Goal: Task Accomplishment & Management: Use online tool/utility

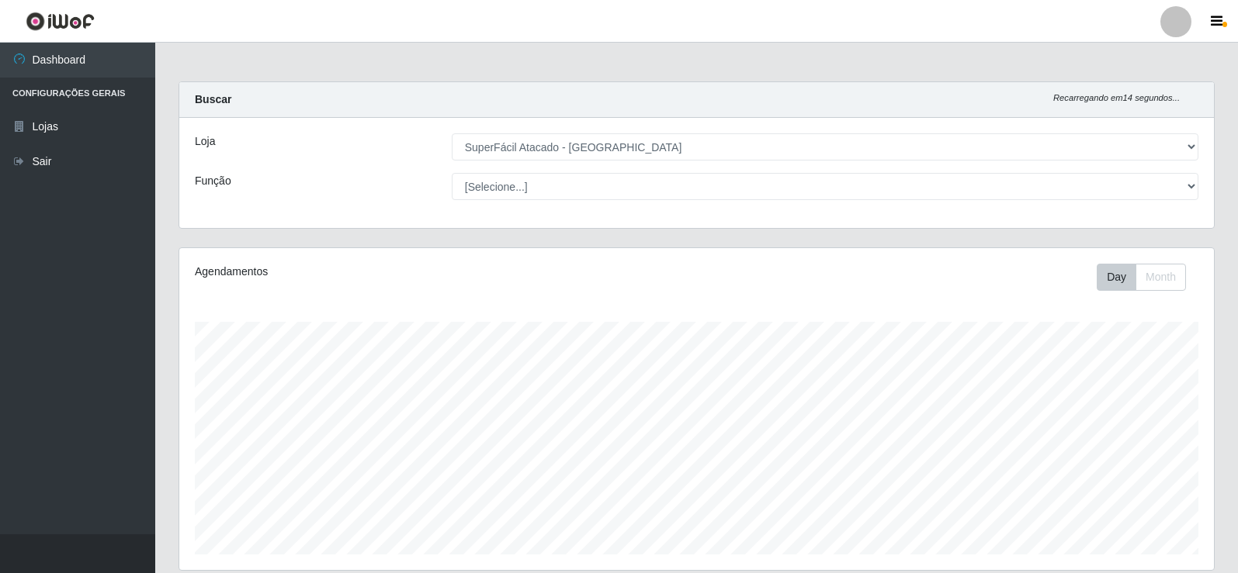
select select "504"
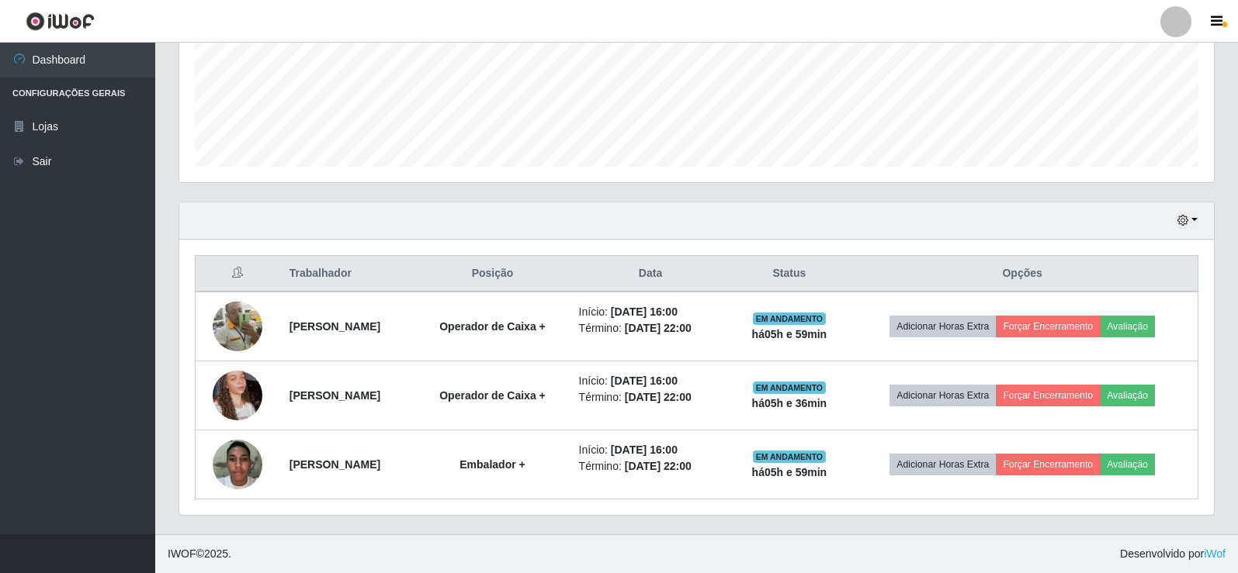
scroll to position [322, 1034]
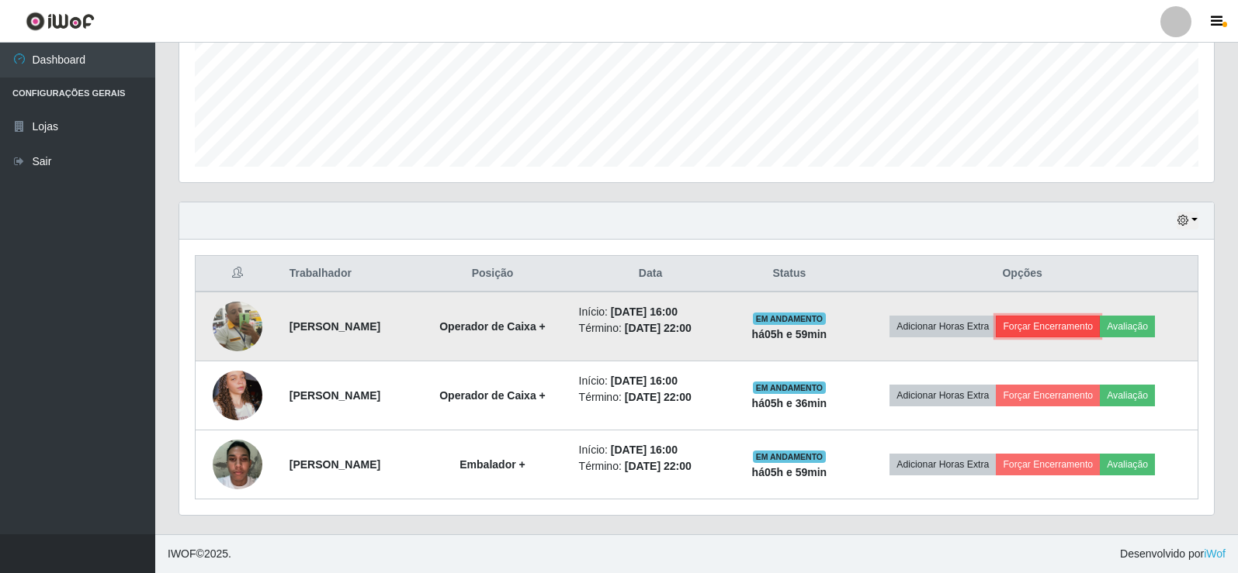
click at [1051, 326] on button "Forçar Encerramento" at bounding box center [1047, 327] width 104 height 22
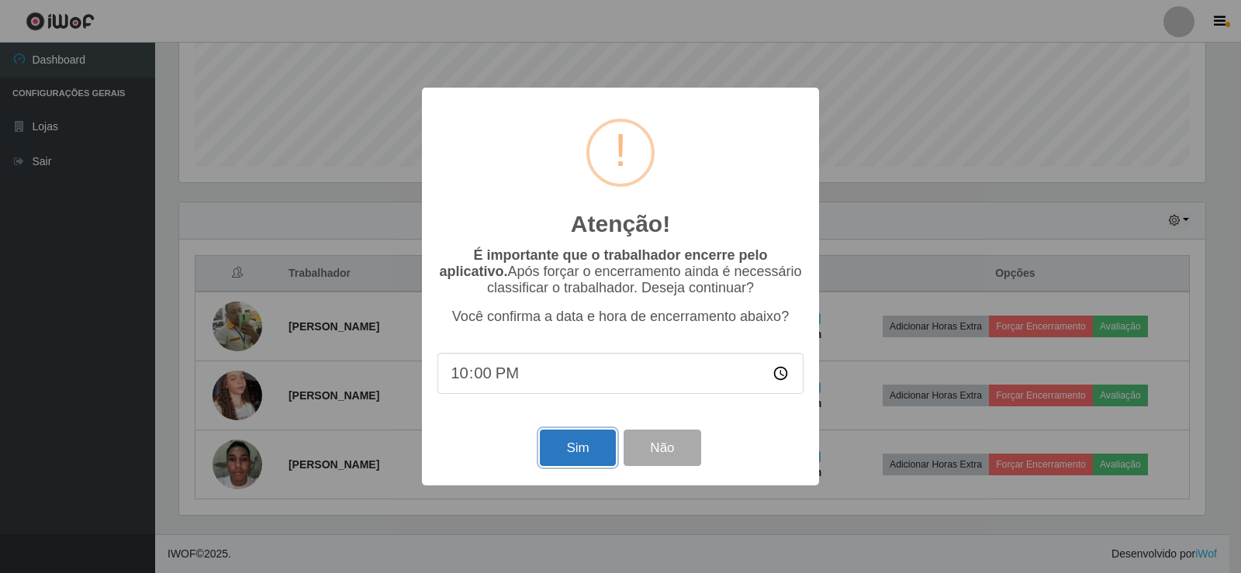
click at [583, 448] on button "Sim" at bounding box center [577, 448] width 75 height 36
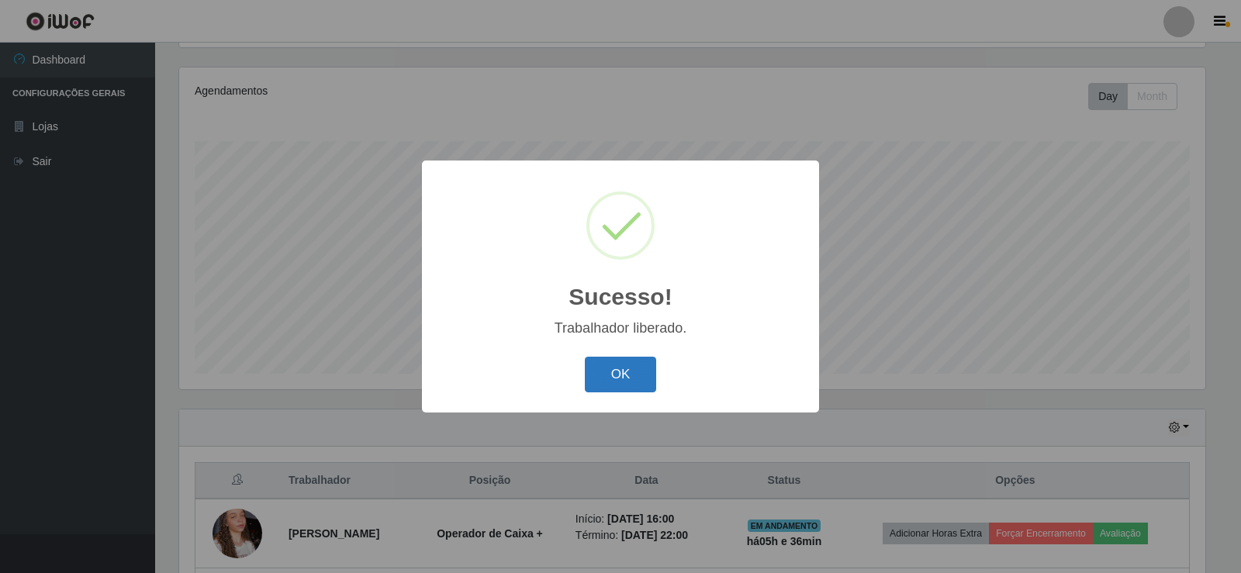
click at [611, 370] on button "OK" at bounding box center [621, 375] width 72 height 36
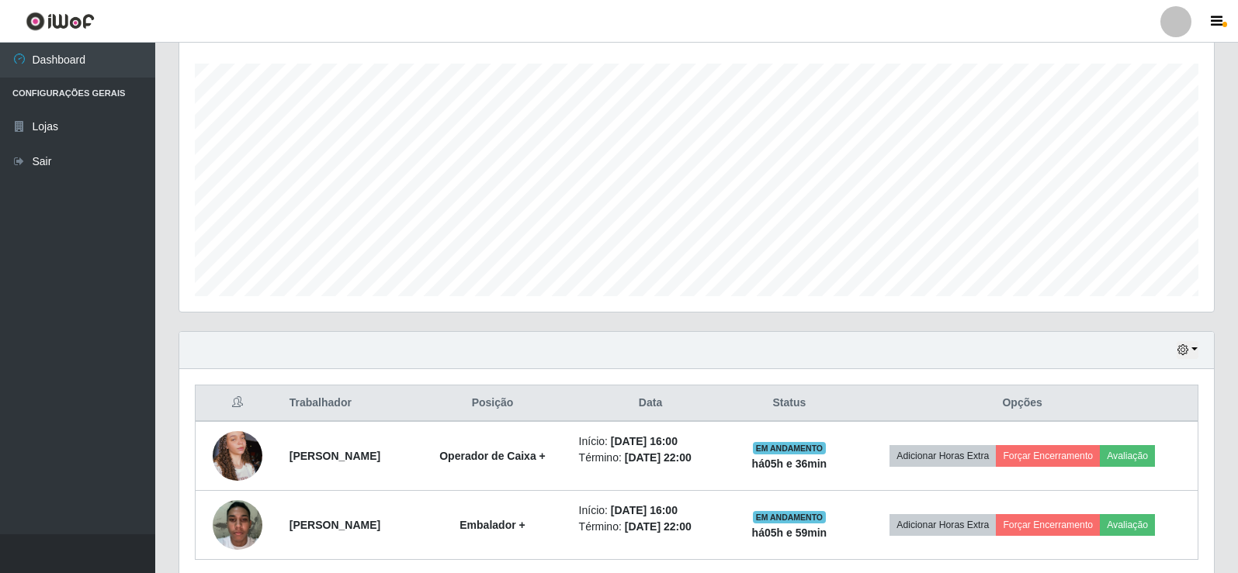
scroll to position [319, 0]
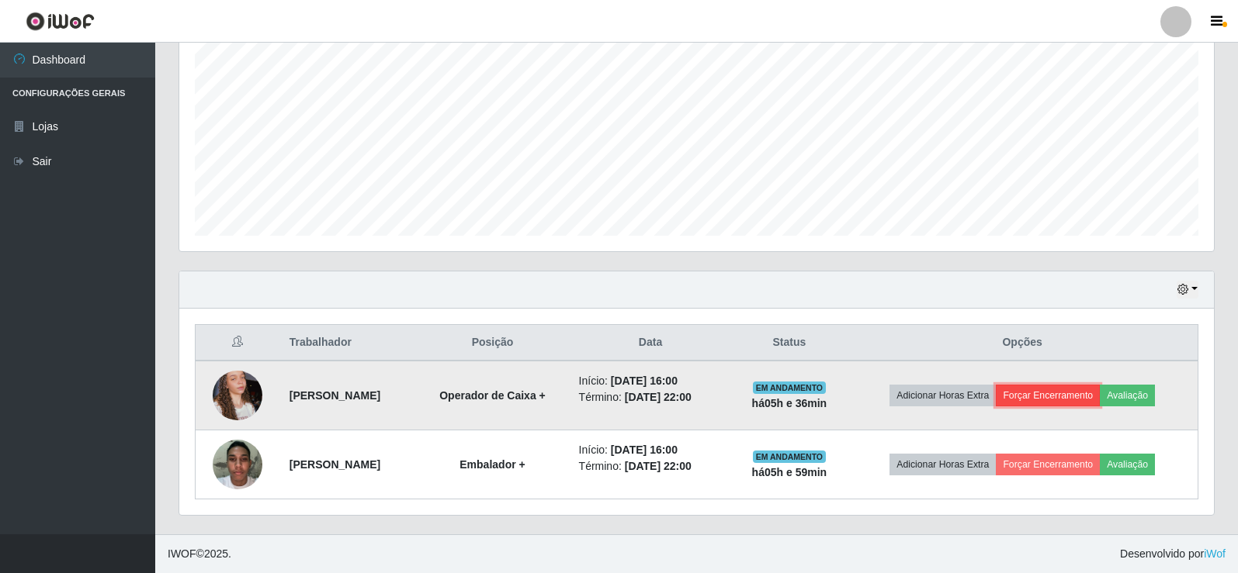
click at [1070, 401] on button "Forçar Encerramento" at bounding box center [1047, 396] width 104 height 22
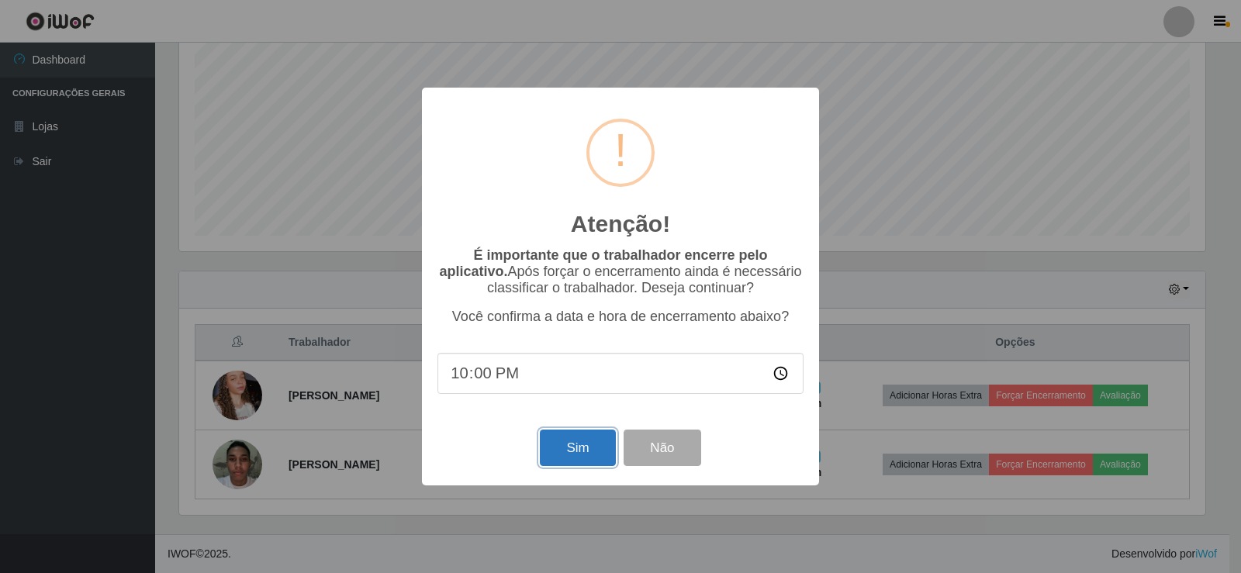
click at [583, 450] on button "Sim" at bounding box center [577, 448] width 75 height 36
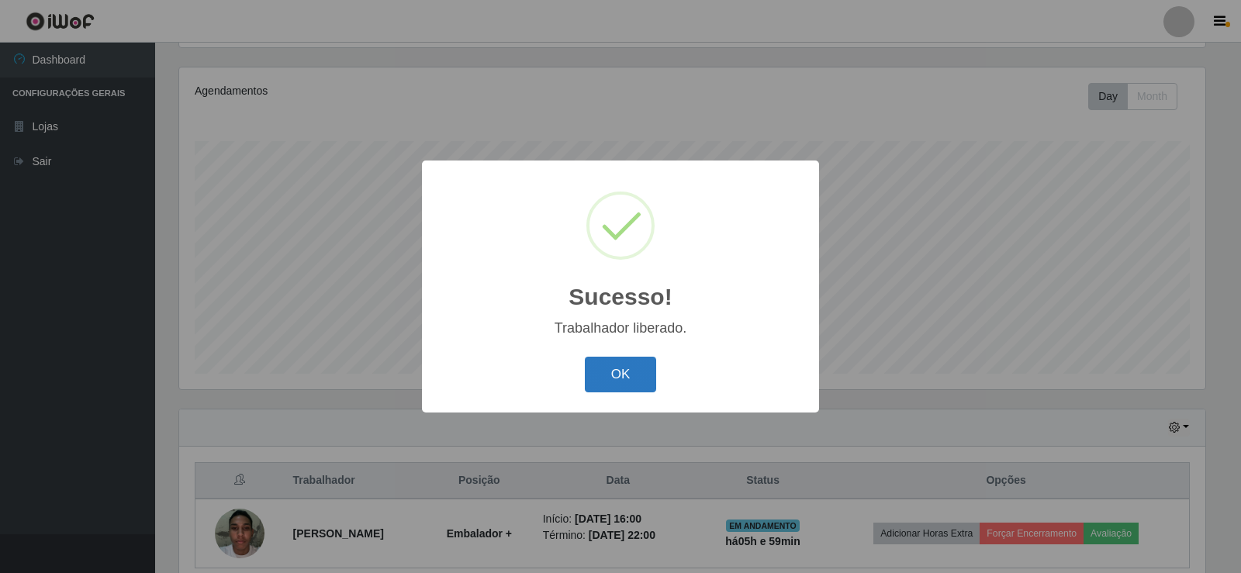
click at [614, 379] on button "OK" at bounding box center [621, 375] width 72 height 36
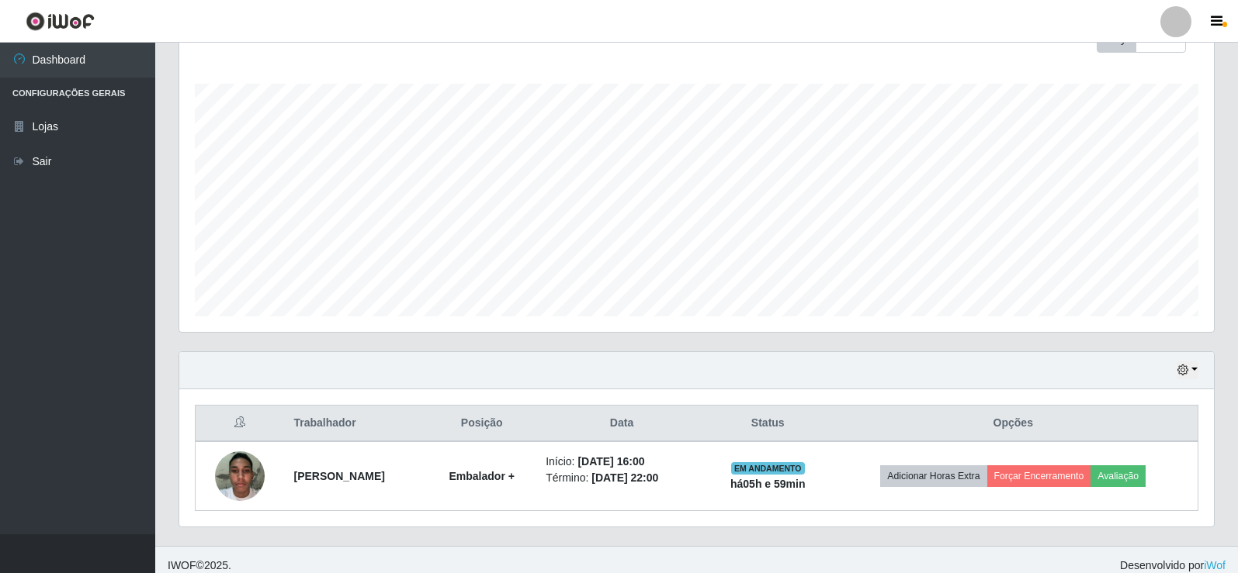
scroll to position [250, 0]
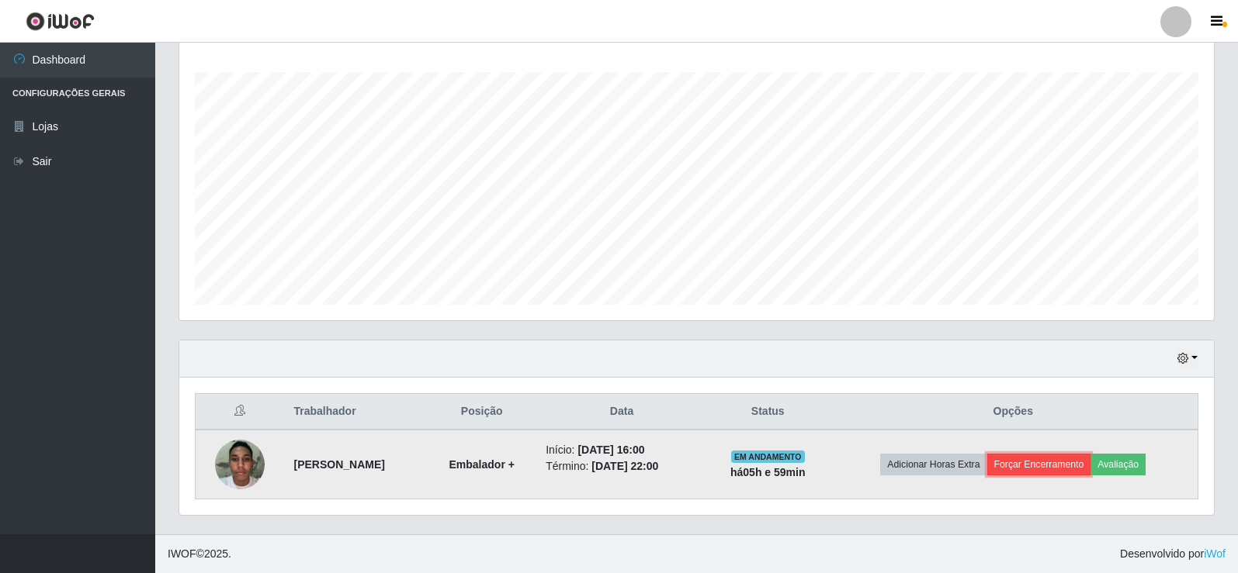
click at [1022, 465] on button "Forçar Encerramento" at bounding box center [1039, 465] width 104 height 22
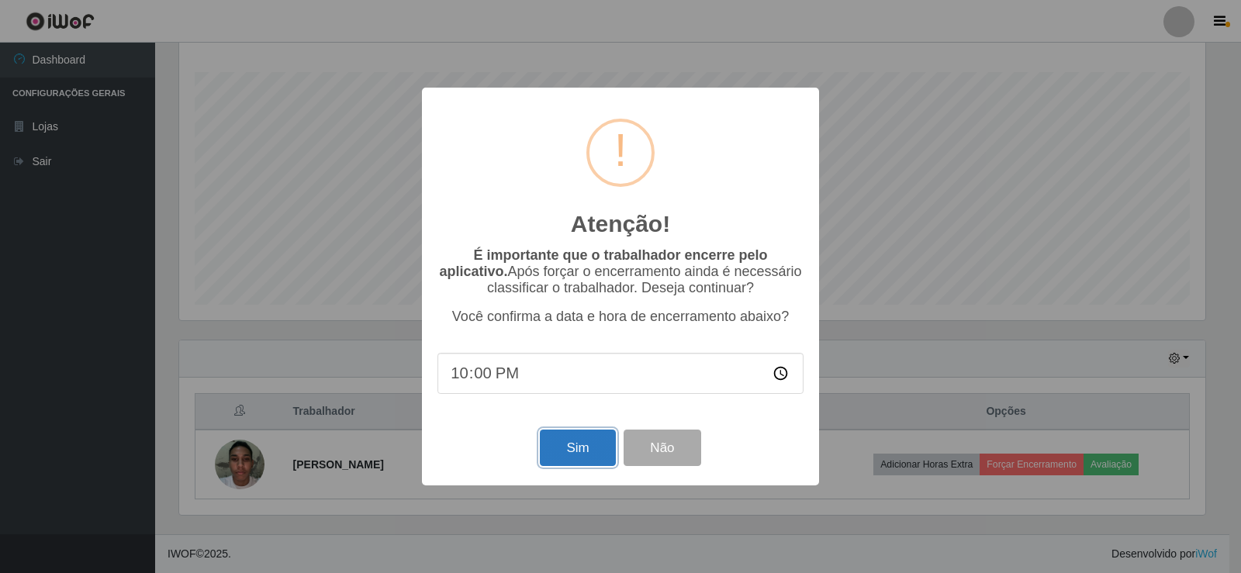
click at [564, 458] on button "Sim" at bounding box center [577, 448] width 75 height 36
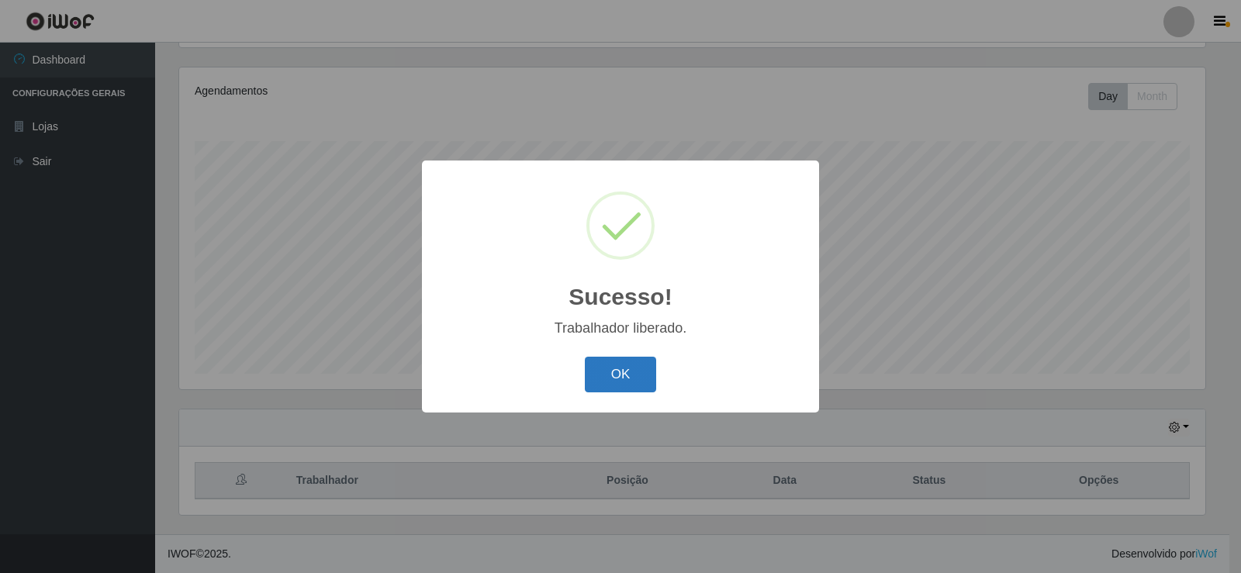
click at [597, 376] on button "OK" at bounding box center [621, 375] width 72 height 36
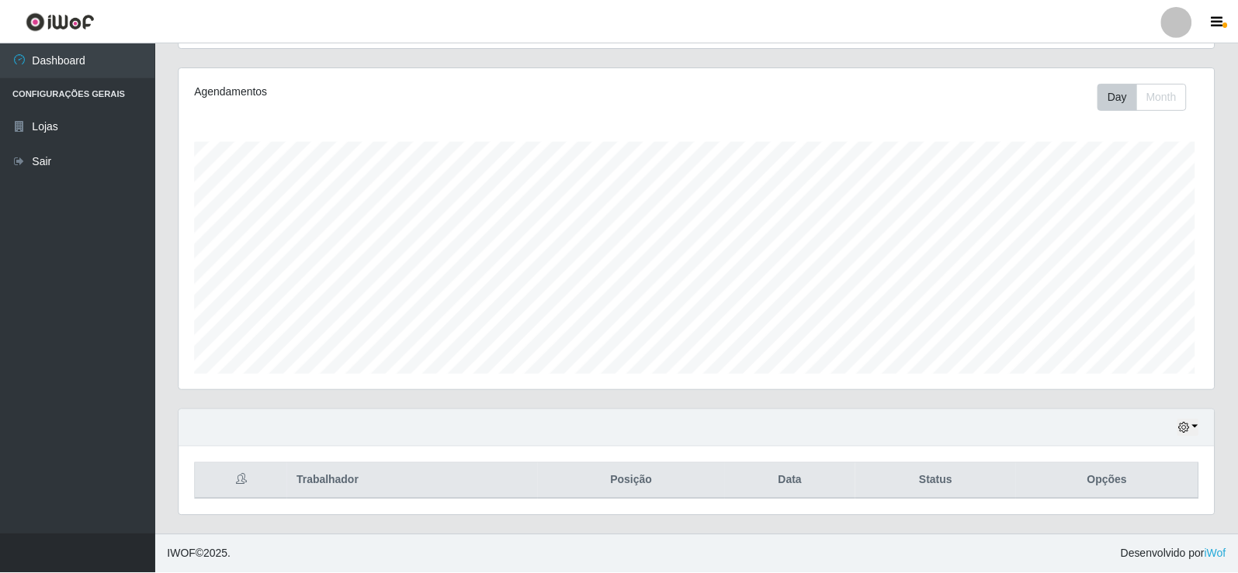
scroll to position [0, 0]
